Goal: Find specific page/section: Find specific page/section

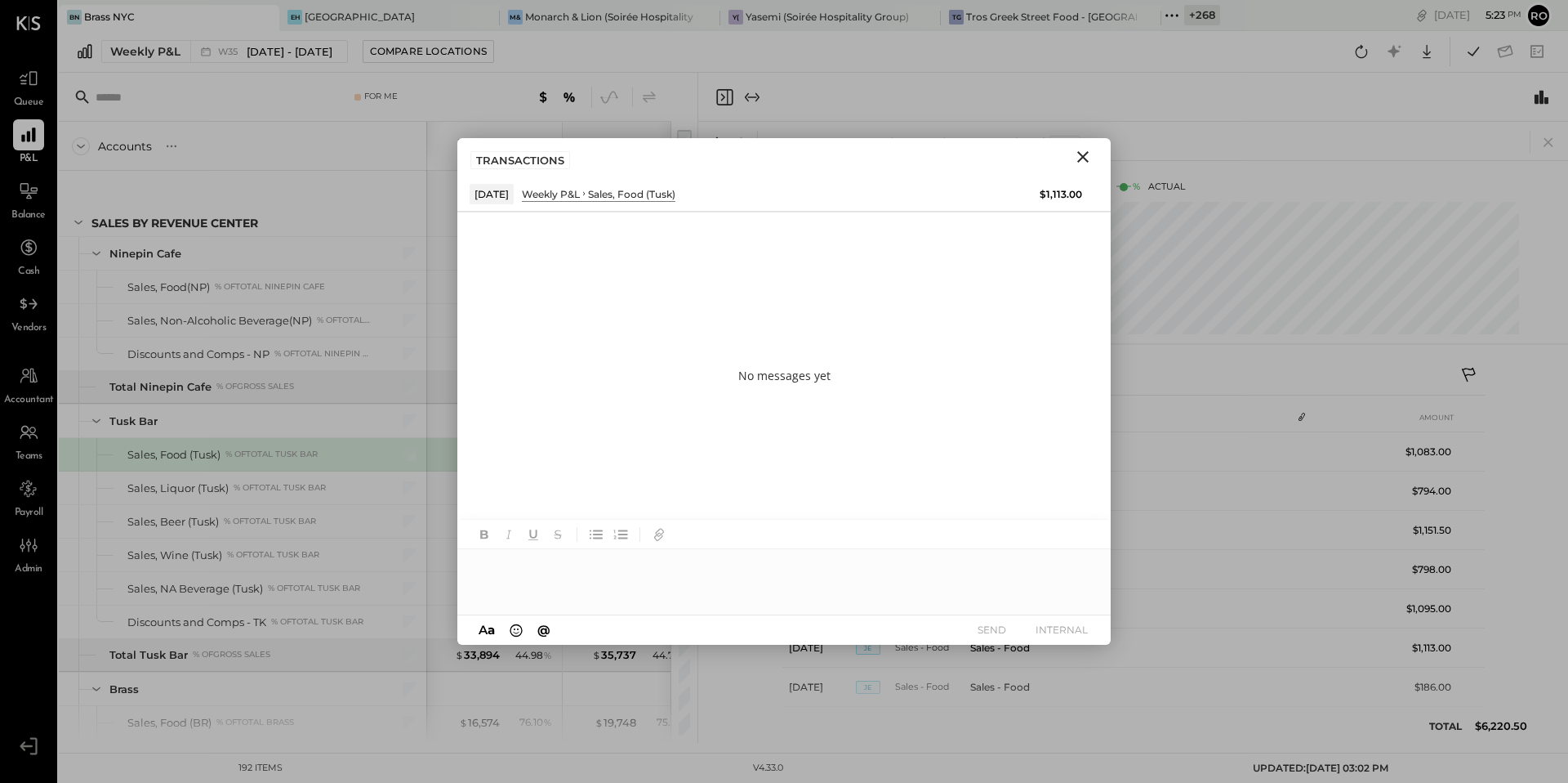
click at [1076, 158] on icon "Close" at bounding box center [1082, 157] width 19 height 19
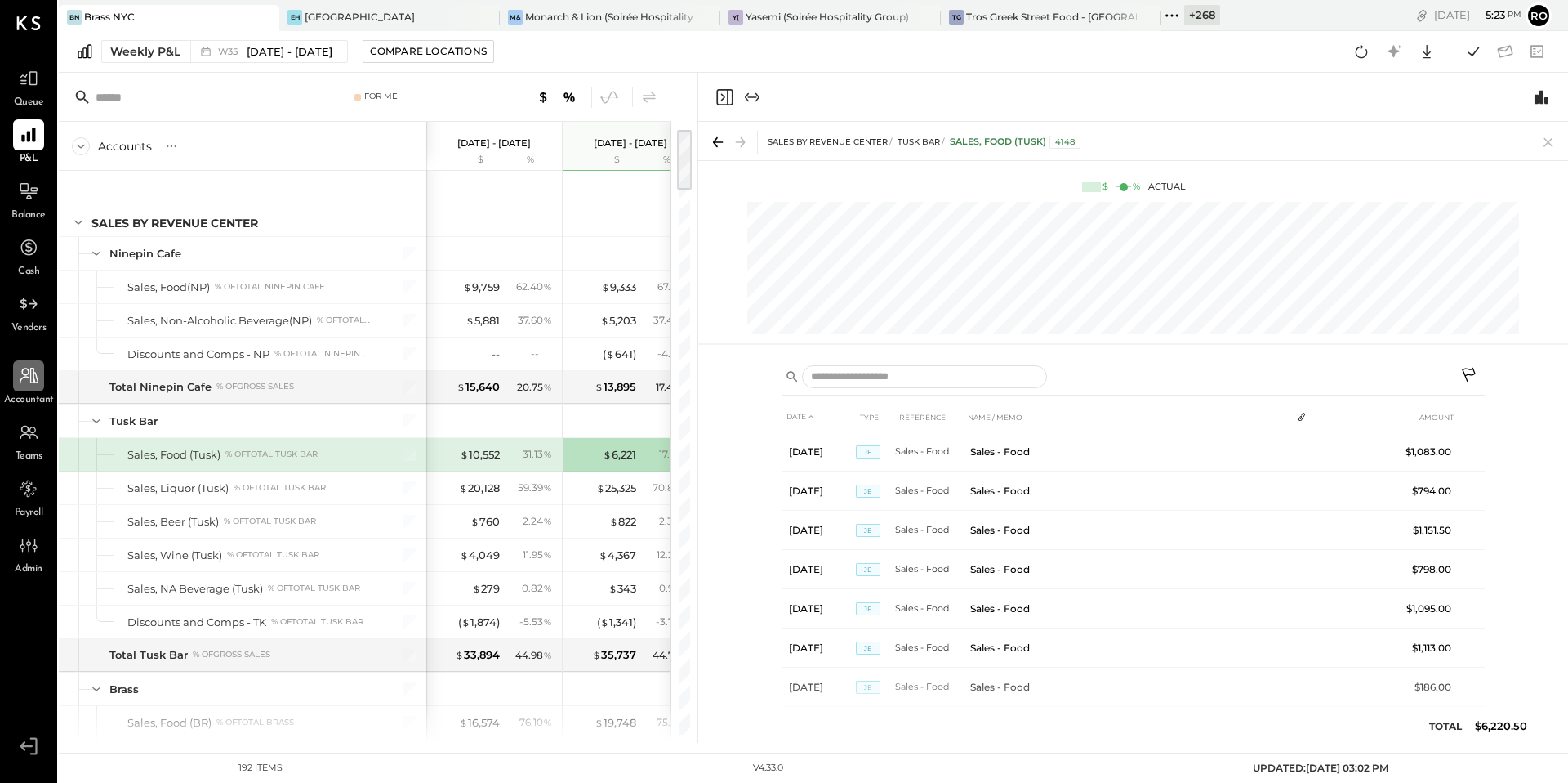
click at [27, 383] on icon at bounding box center [28, 375] width 21 height 21
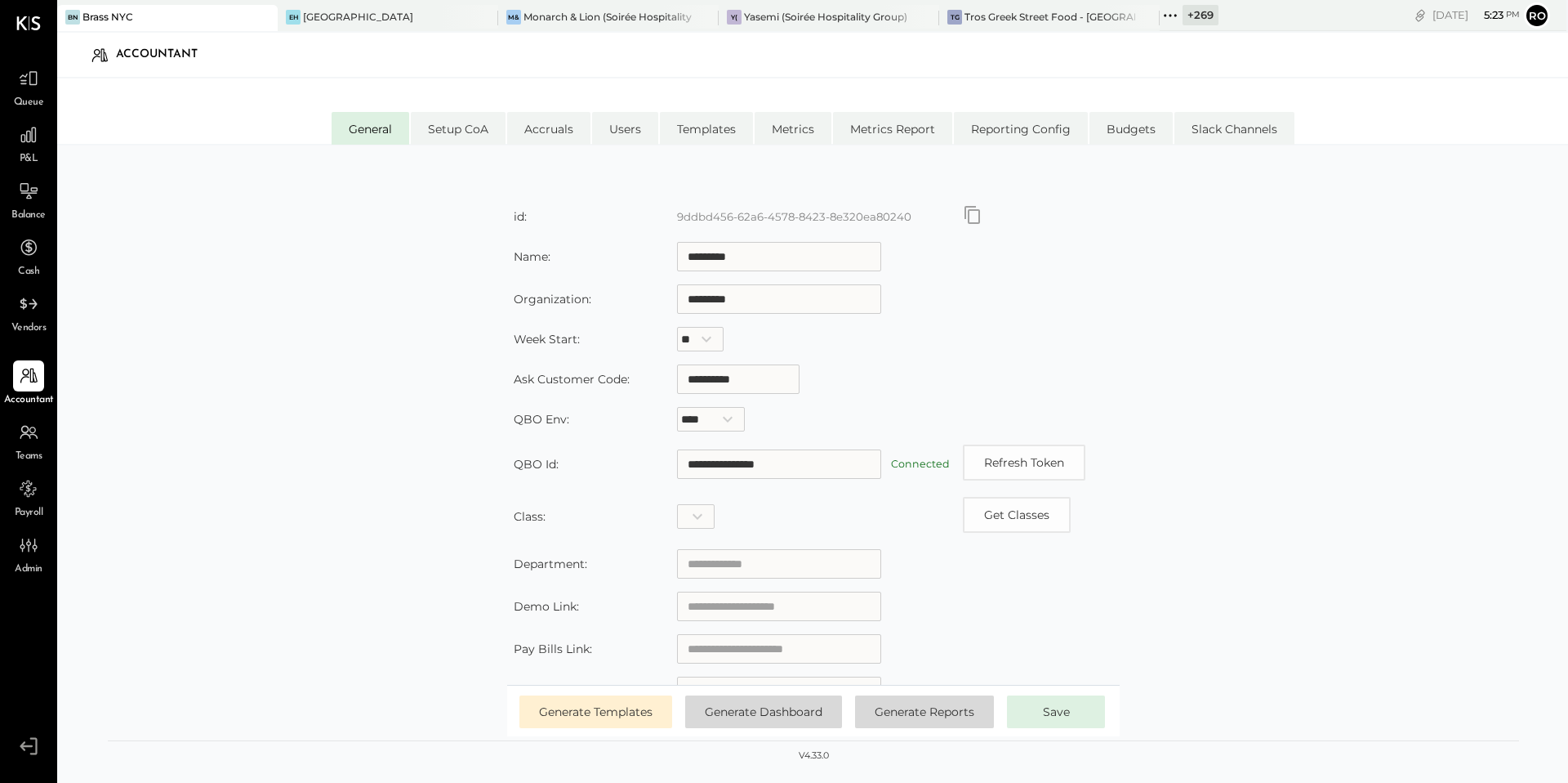
click at [1160, 16] on icon at bounding box center [1170, 15] width 21 height 21
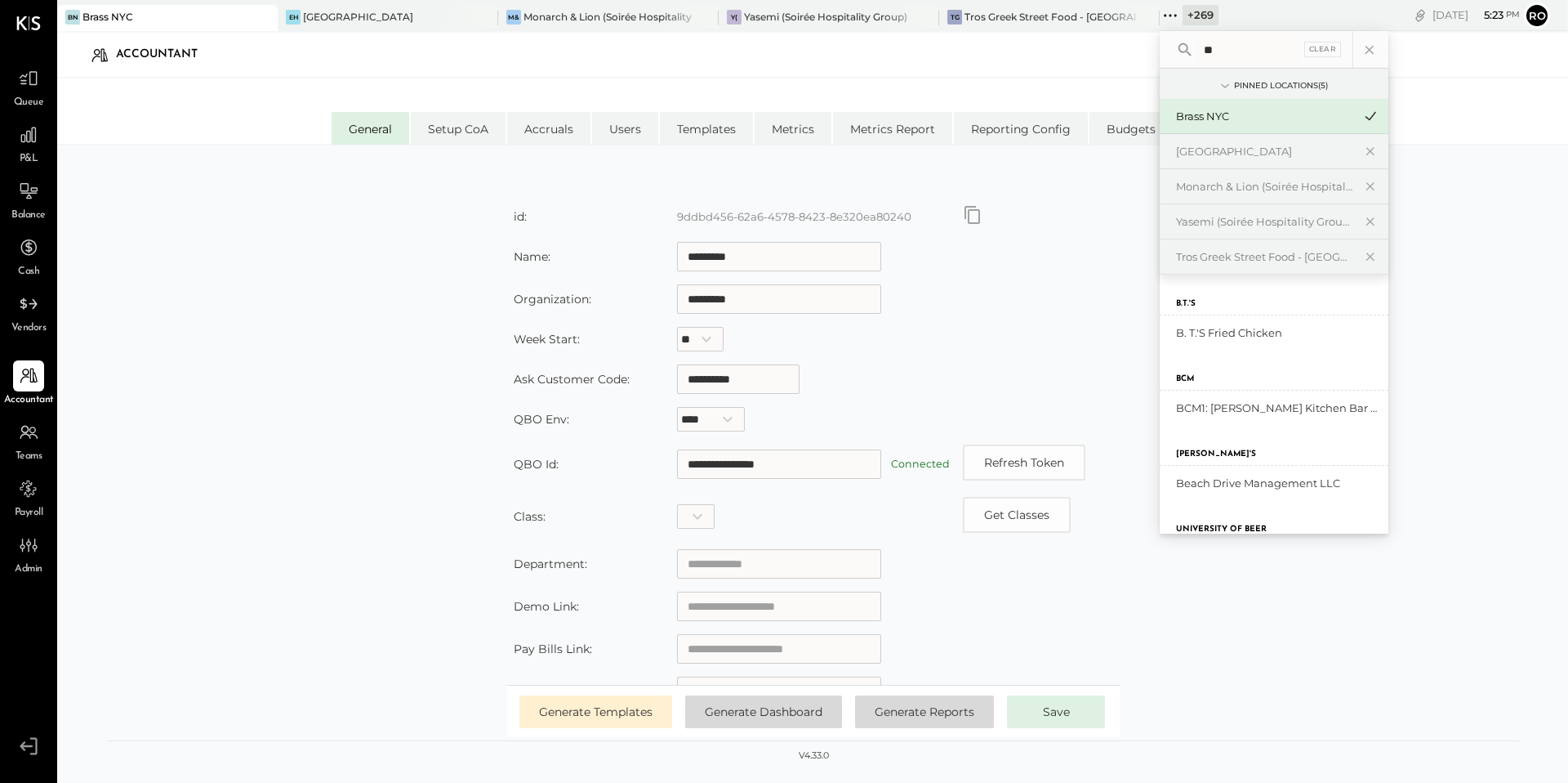
type input "*"
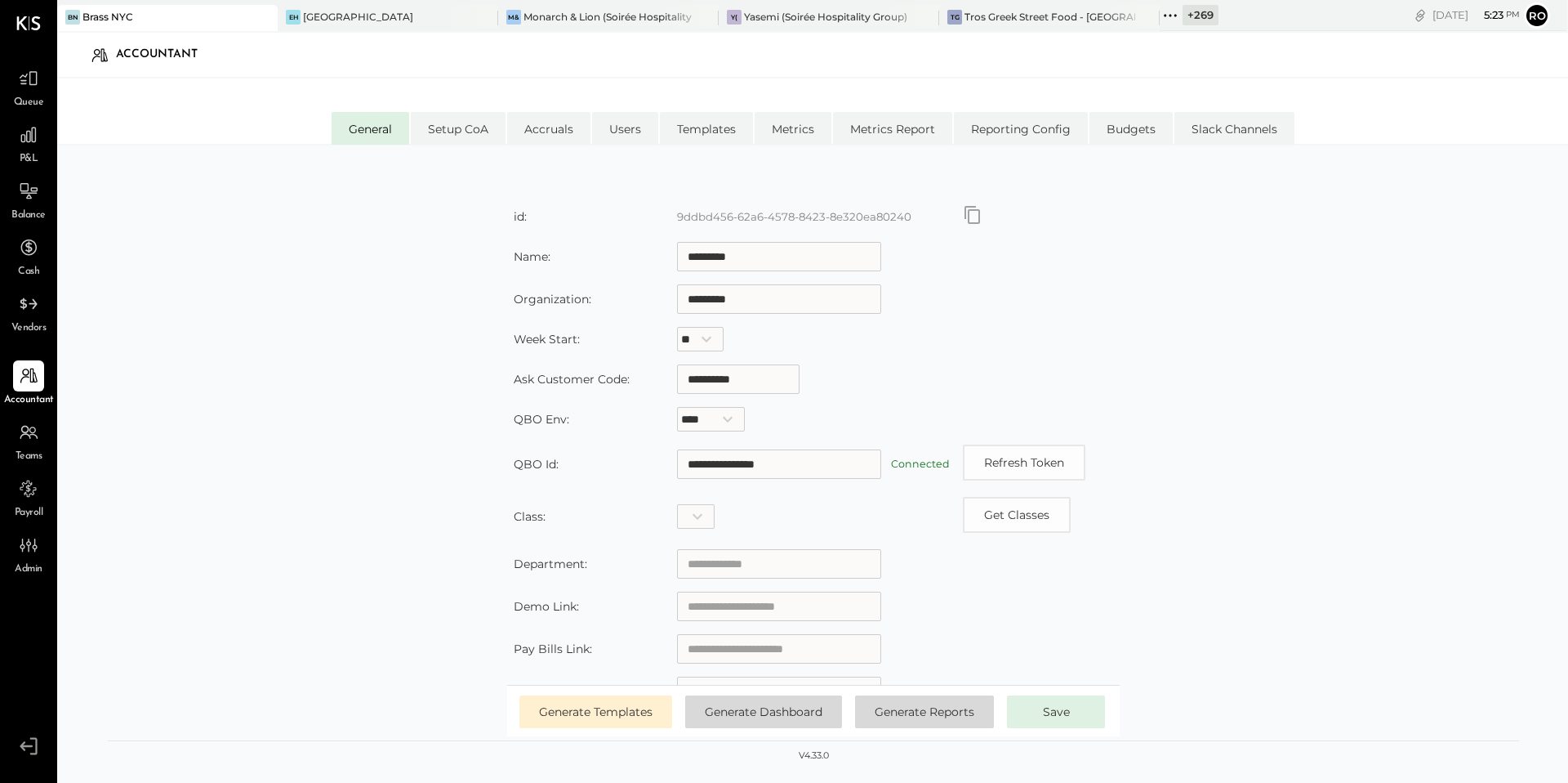
click at [119, 390] on div "**********" at bounding box center [814, 468] width 1411 height 561
click at [34, 443] on div at bounding box center [28, 432] width 31 height 31
click at [27, 549] on icon at bounding box center [29, 545] width 5 height 15
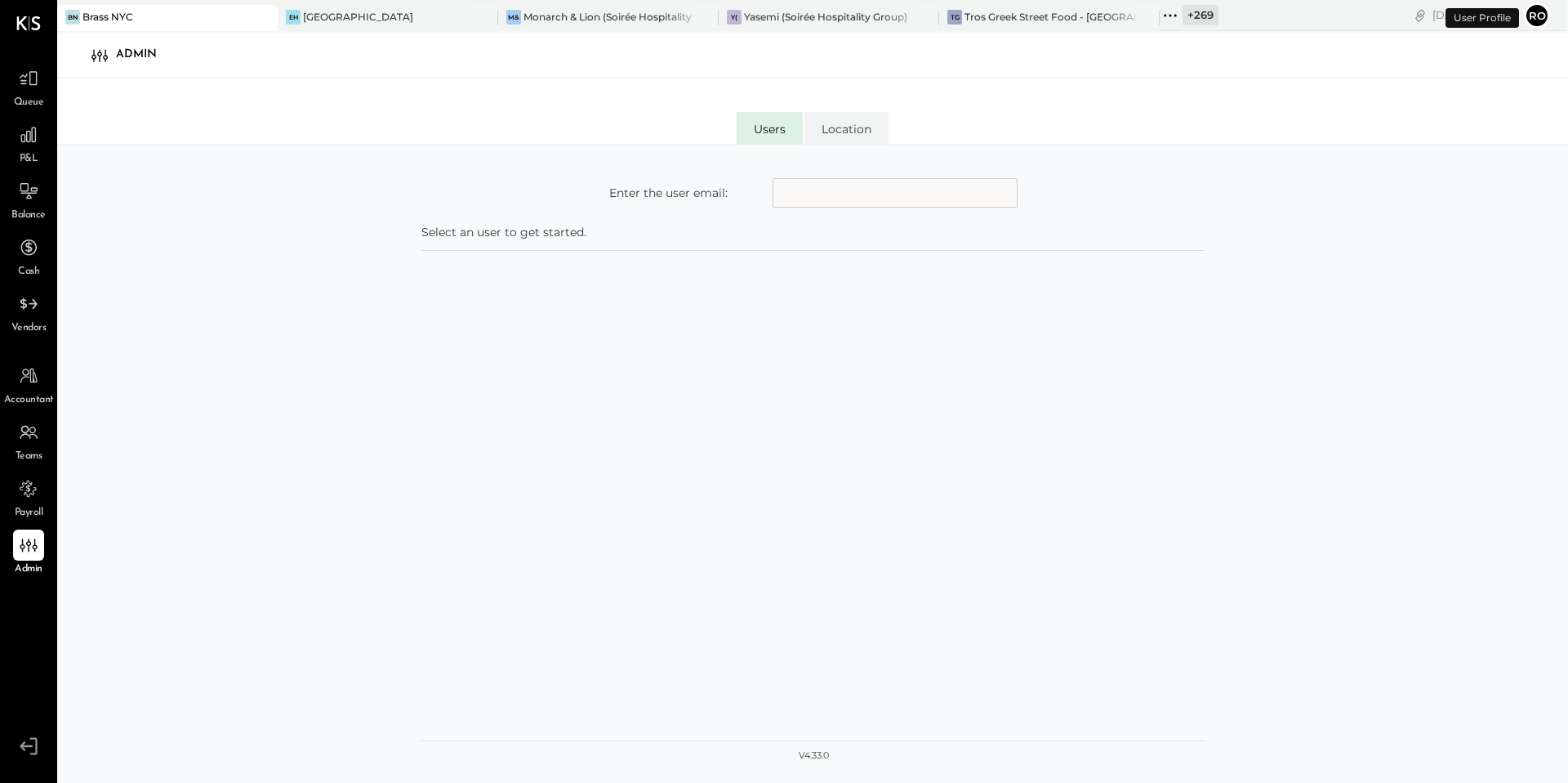
click at [861, 189] on input "text" at bounding box center [895, 192] width 245 height 29
